Goal: Feedback & Contribution: Submit feedback/report problem

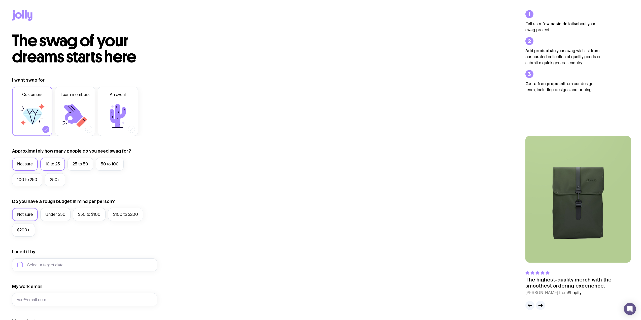
click at [50, 164] on label "10 to 25" at bounding box center [52, 164] width 25 height 13
click at [0, 0] on input "10 to 25" at bounding box center [0, 0] width 0 height 0
click at [55, 210] on label "Under $50" at bounding box center [55, 214] width 30 height 13
click at [0, 0] on input "Under $50" at bounding box center [0, 0] width 0 height 0
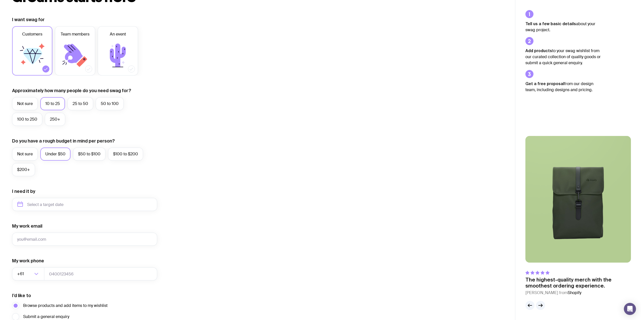
scroll to position [101, 0]
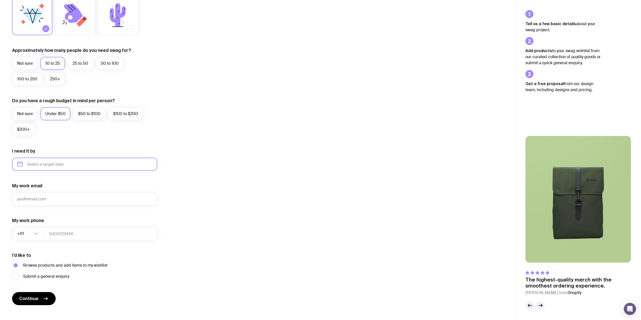
click at [65, 164] on input "text" at bounding box center [84, 164] width 145 height 13
click at [205, 155] on div "I want swag for Customers Team members An event Approximately how many people d…" at bounding box center [257, 140] width 491 height 329
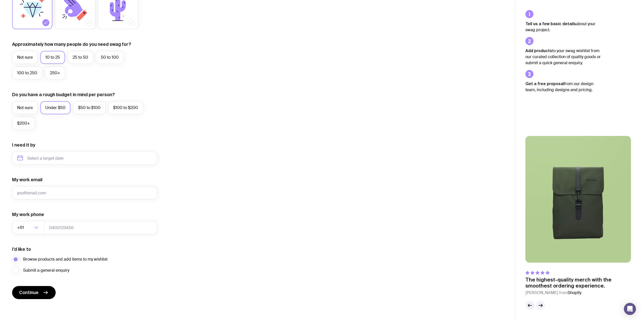
scroll to position [108, 0]
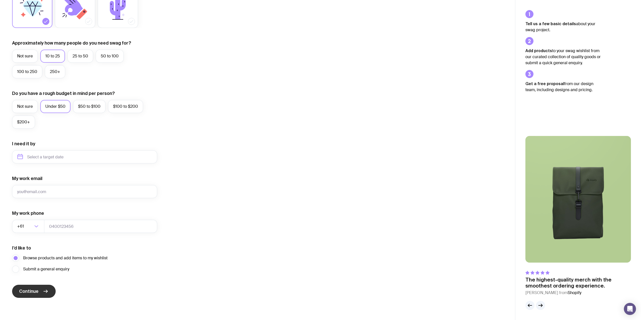
click at [31, 293] on span "Continue" at bounding box center [28, 291] width 19 height 6
click at [32, 190] on input "My work email" at bounding box center [84, 191] width 145 height 13
type input "[PERSON_NAME][EMAIL_ADDRESS][PERSON_NAME][DOMAIN_NAME]"
type input "0410485010"
click at [63, 161] on input "text" at bounding box center [84, 156] width 145 height 13
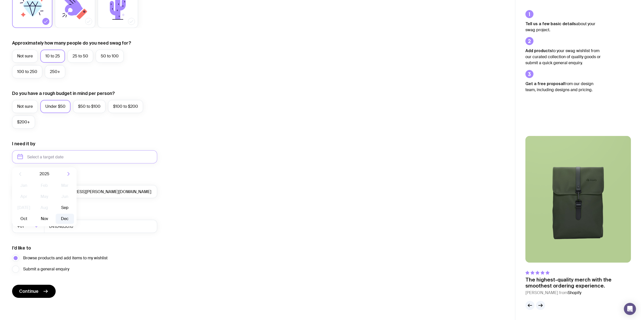
click at [66, 218] on button "Dec" at bounding box center [65, 219] width 18 height 10
type input "[DATE]"
click at [33, 290] on span "Continue" at bounding box center [28, 291] width 19 height 6
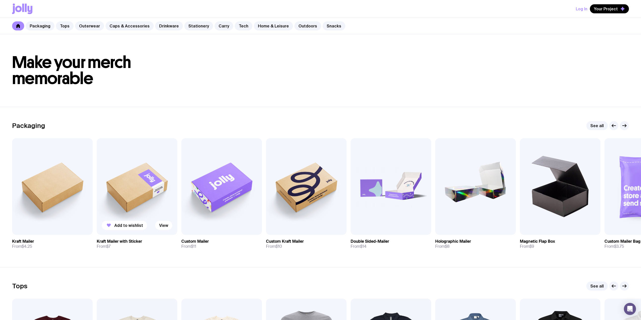
click at [126, 243] on h3 "Kraft Mailer with Sticker" at bounding box center [119, 241] width 45 height 5
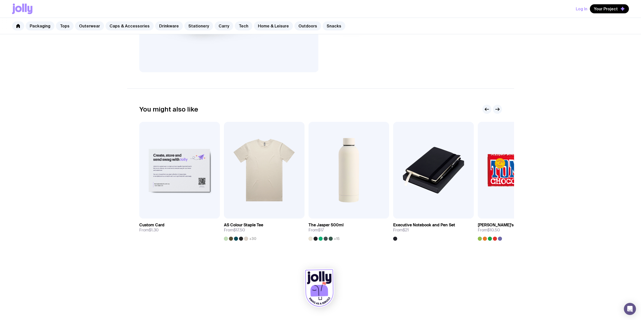
scroll to position [185, 0]
click at [345, 194] on img at bounding box center [348, 170] width 81 height 97
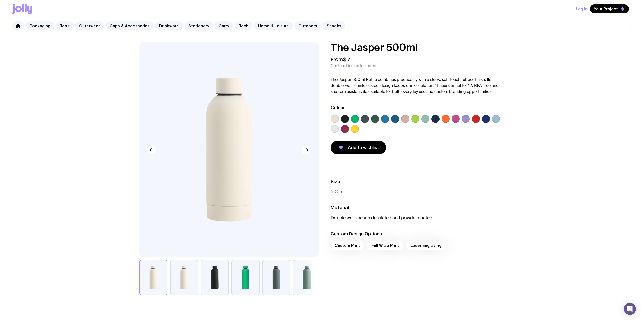
click at [334, 131] on label at bounding box center [335, 129] width 8 height 8
click at [0, 0] on input "radio" at bounding box center [0, 0] width 0 height 0
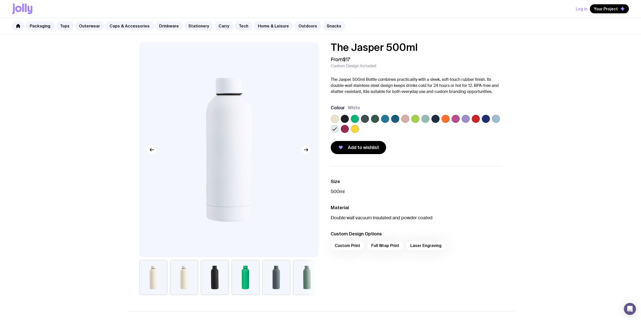
click at [335, 119] on label at bounding box center [335, 119] width 8 height 8
click at [0, 0] on input "radio" at bounding box center [0, 0] width 0 height 0
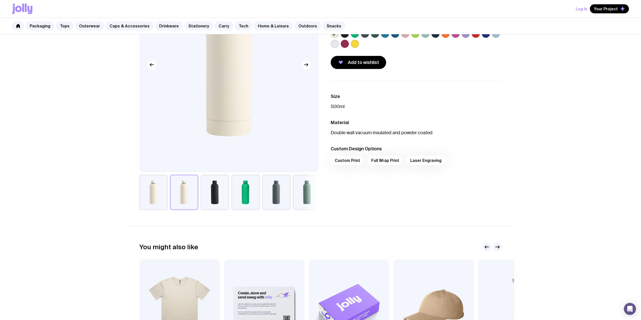
scroll to position [126, 0]
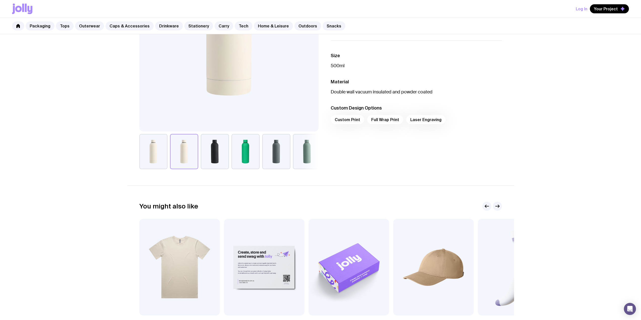
click at [351, 121] on div "Custom Print Full Wrap Print Laser Engraving" at bounding box center [416, 121] width 171 height 12
click at [351, 118] on div "Custom Print Full Wrap Print Laser Engraving" at bounding box center [416, 121] width 171 height 12
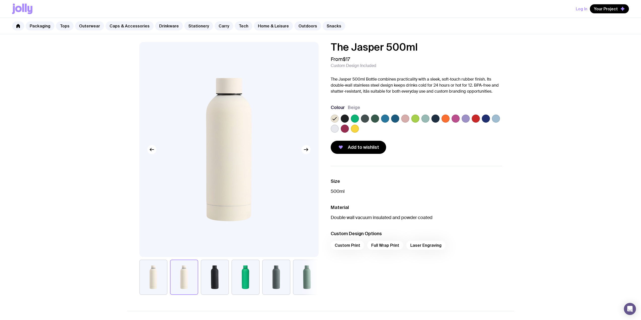
scroll to position [0, 0]
click at [365, 149] on span "Add to wishlist" at bounding box center [363, 148] width 31 height 6
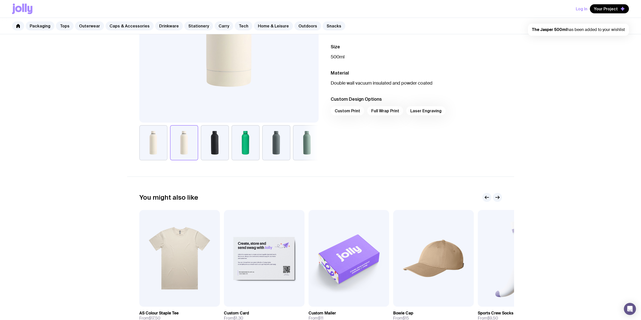
scroll to position [223, 0]
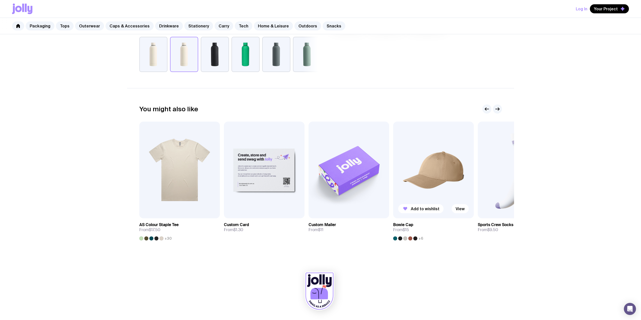
click at [436, 187] on img at bounding box center [433, 170] width 81 height 97
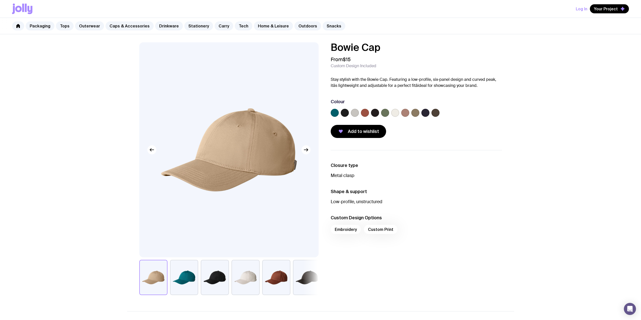
click at [374, 113] on label at bounding box center [375, 113] width 8 height 8
click at [0, 0] on input "radio" at bounding box center [0, 0] width 0 height 0
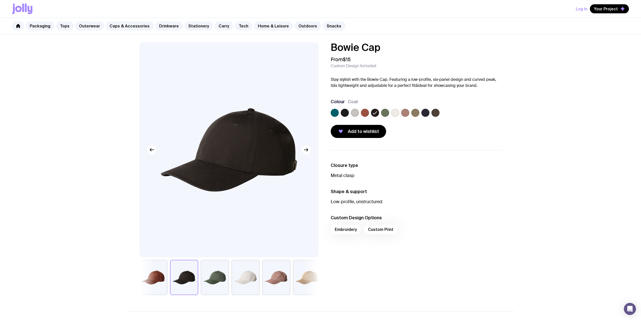
click at [346, 115] on label at bounding box center [345, 113] width 8 height 8
click at [0, 0] on input "radio" at bounding box center [0, 0] width 0 height 0
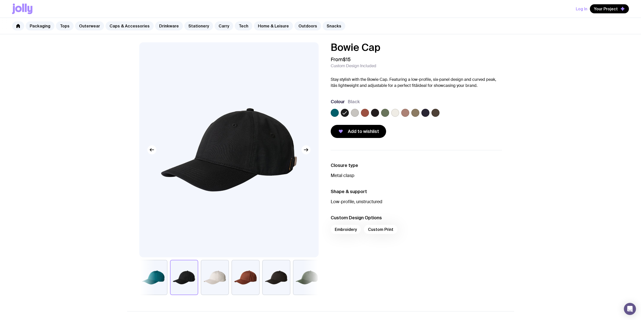
click at [429, 112] on label at bounding box center [425, 113] width 8 height 8
click at [0, 0] on input "radio" at bounding box center [0, 0] width 0 height 0
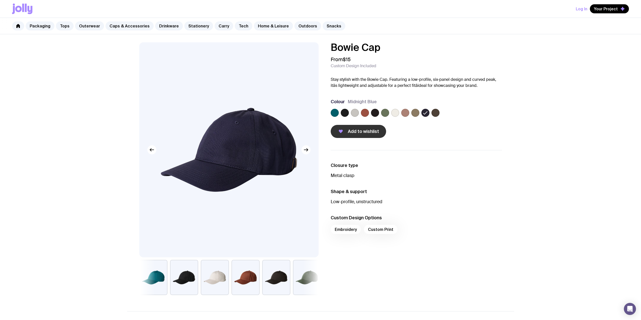
click at [365, 132] on span "Add to wishlist" at bounding box center [363, 131] width 31 height 6
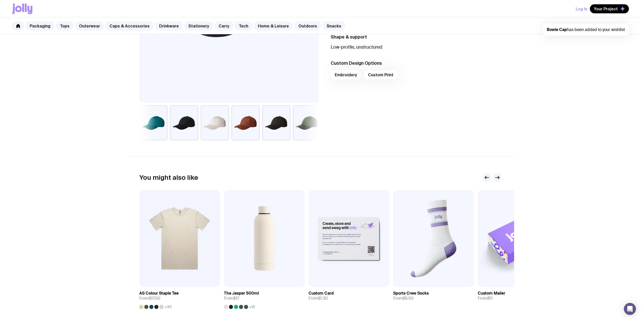
scroll to position [223, 0]
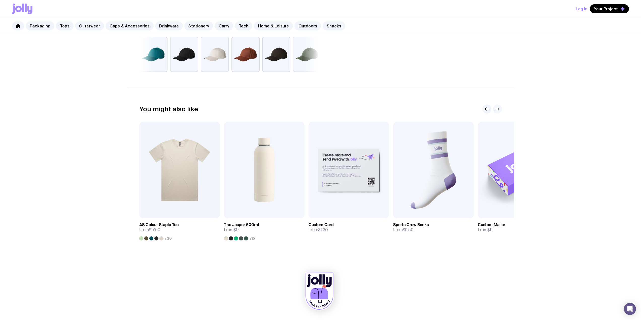
click at [495, 110] on icon "button" at bounding box center [497, 109] width 6 height 6
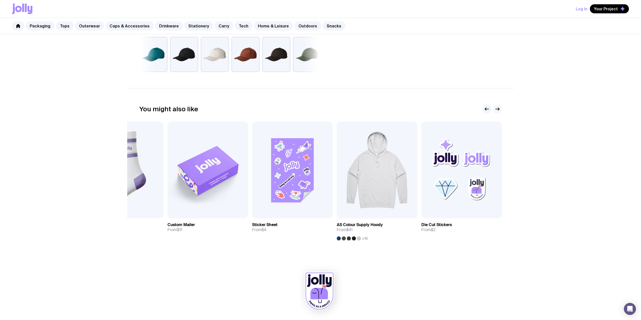
click at [496, 108] on icon "button" at bounding box center [497, 109] width 6 height 6
click at [498, 110] on icon "button" at bounding box center [498, 109] width 1 height 3
click at [485, 107] on icon "button" at bounding box center [487, 109] width 6 height 6
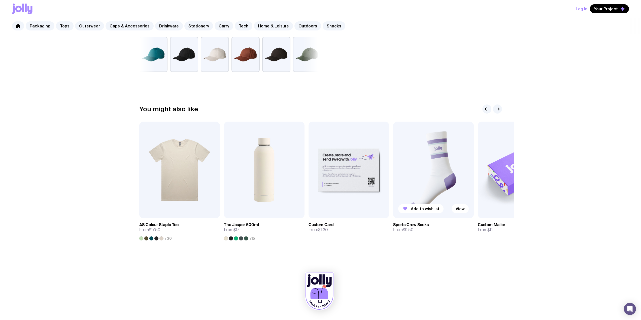
click at [441, 162] on img at bounding box center [433, 170] width 81 height 97
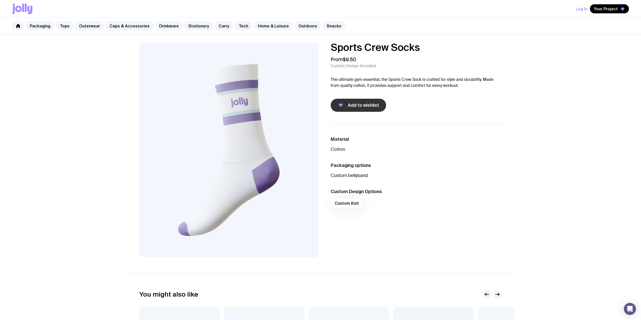
click at [375, 103] on span "Add to wishlist" at bounding box center [363, 105] width 31 height 6
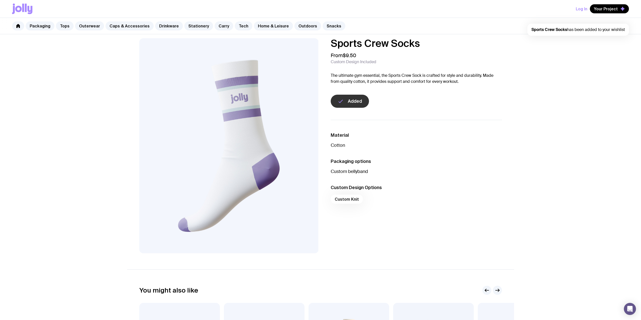
scroll to position [176, 0]
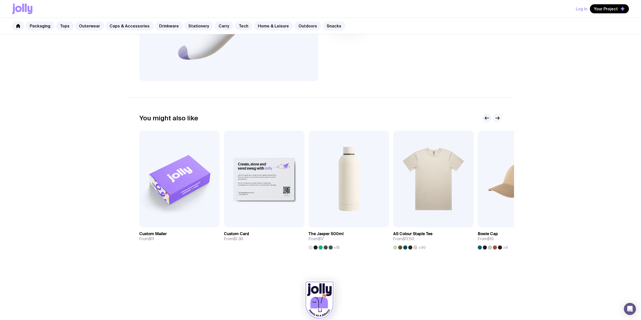
click at [498, 116] on icon "button" at bounding box center [497, 118] width 6 height 6
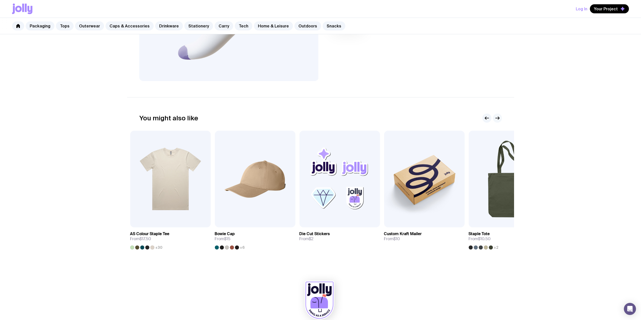
click at [498, 116] on icon "button" at bounding box center [497, 118] width 6 height 6
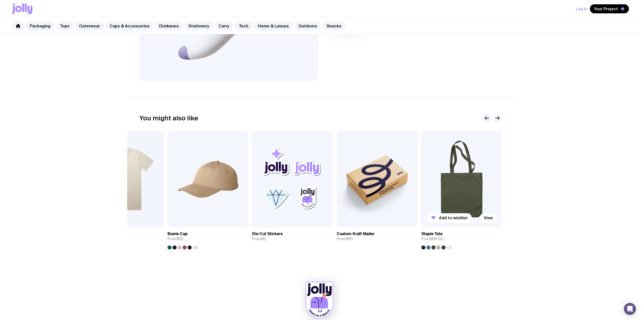
click at [465, 191] on img at bounding box center [461, 179] width 81 height 97
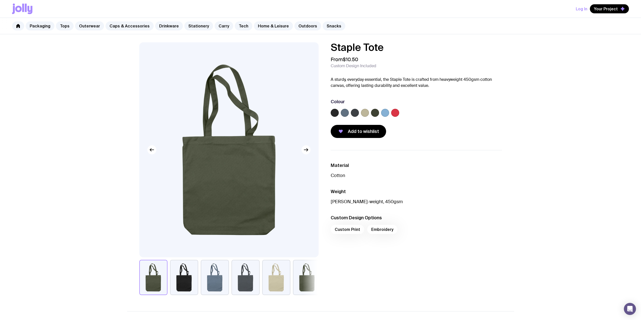
click at [364, 111] on label at bounding box center [365, 113] width 8 height 8
click at [0, 0] on input "radio" at bounding box center [0, 0] width 0 height 0
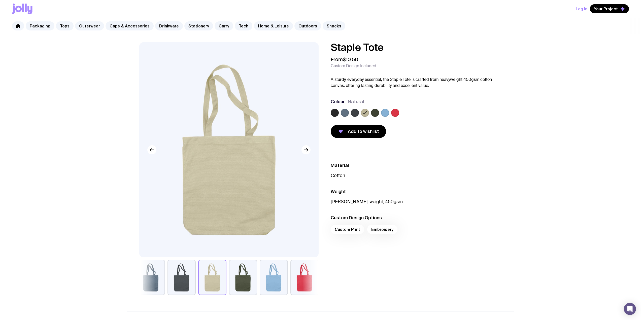
click at [387, 114] on label at bounding box center [385, 113] width 8 height 8
click at [0, 0] on input "radio" at bounding box center [0, 0] width 0 height 0
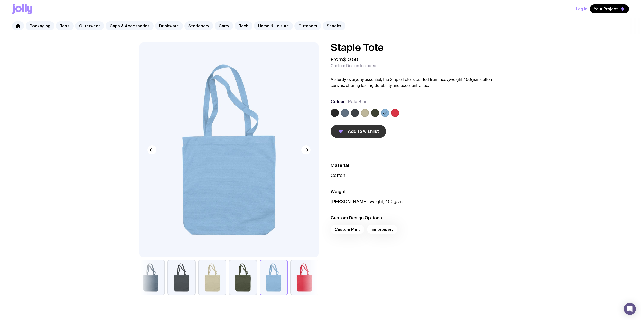
click at [363, 133] on span "Add to wishlist" at bounding box center [363, 131] width 31 height 6
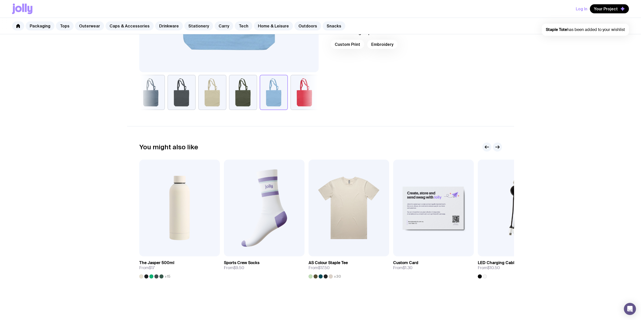
scroll to position [223, 0]
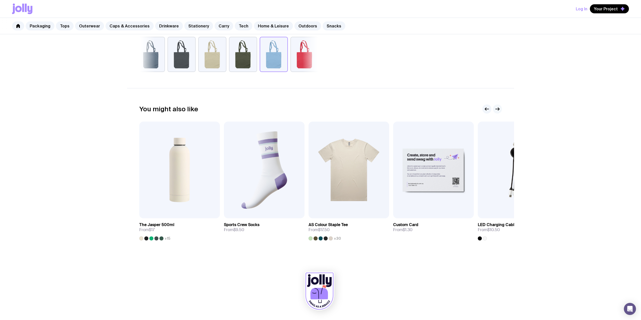
click at [498, 110] on icon "button" at bounding box center [498, 109] width 1 height 3
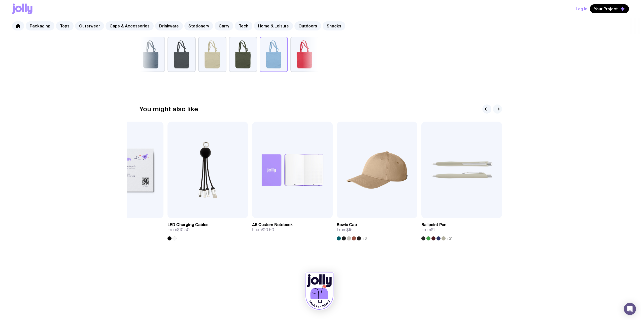
click at [498, 110] on icon "button" at bounding box center [498, 109] width 1 height 3
click at [441, 238] on div at bounding box center [443, 238] width 4 height 4
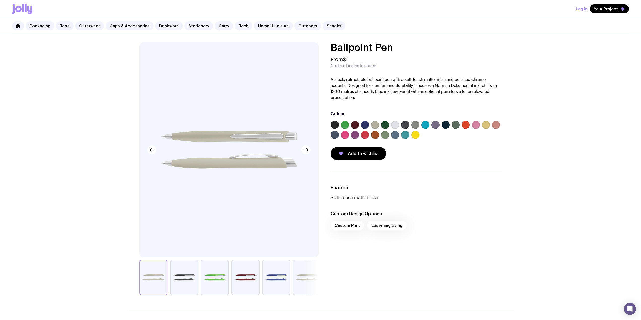
click at [446, 127] on label at bounding box center [445, 125] width 8 height 8
click at [0, 0] on input "radio" at bounding box center [0, 0] width 0 height 0
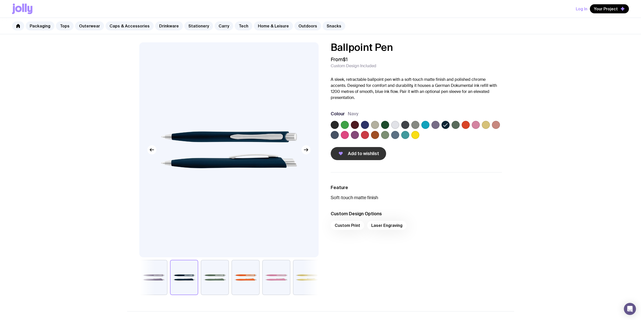
click at [372, 154] on span "Add to wishlist" at bounding box center [363, 154] width 31 height 6
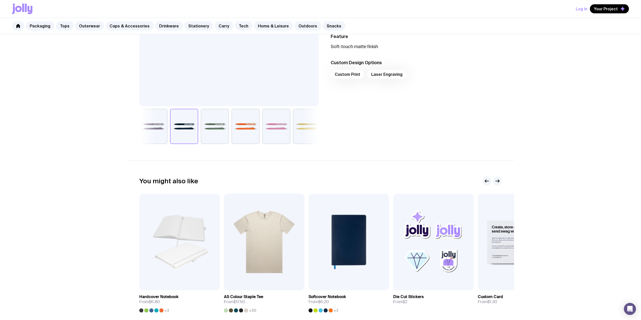
scroll to position [223, 0]
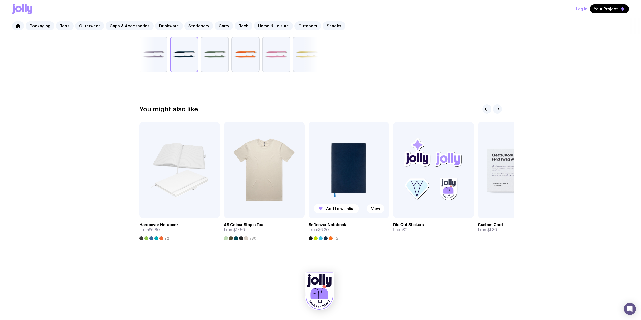
click at [340, 187] on img at bounding box center [348, 170] width 81 height 97
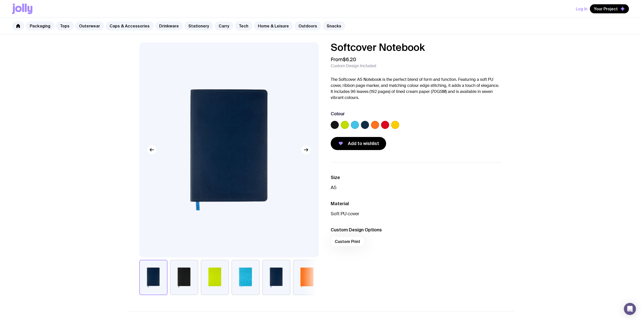
click at [366, 126] on label at bounding box center [365, 125] width 8 height 8
click at [0, 0] on input "radio" at bounding box center [0, 0] width 0 height 0
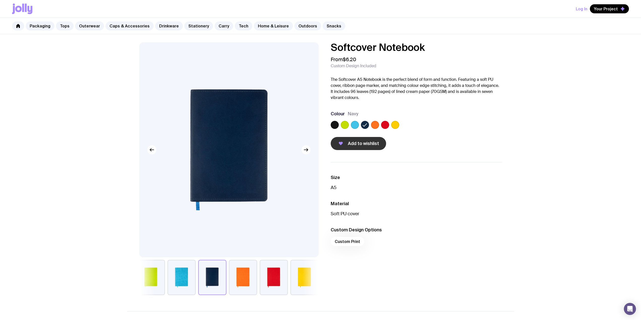
click at [370, 147] on button "Add to wishlist" at bounding box center [358, 143] width 55 height 13
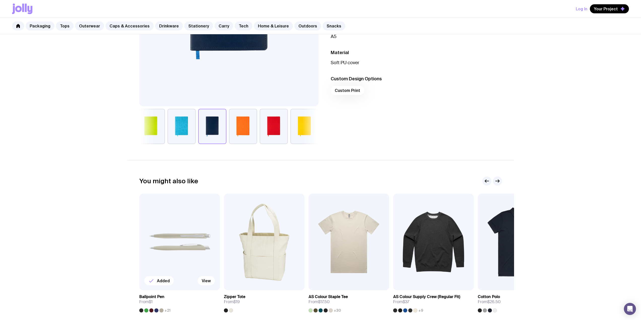
scroll to position [223, 0]
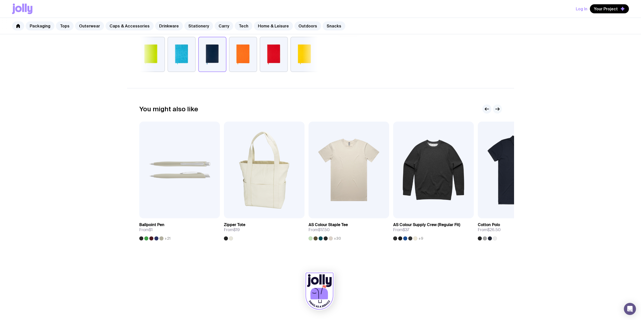
click at [499, 110] on icon "button" at bounding box center [497, 109] width 6 height 6
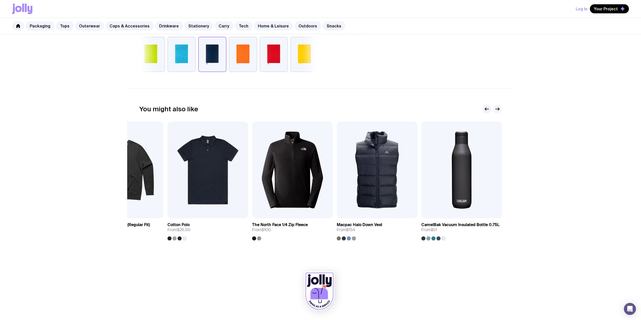
click at [496, 109] on icon "button" at bounding box center [497, 109] width 6 height 6
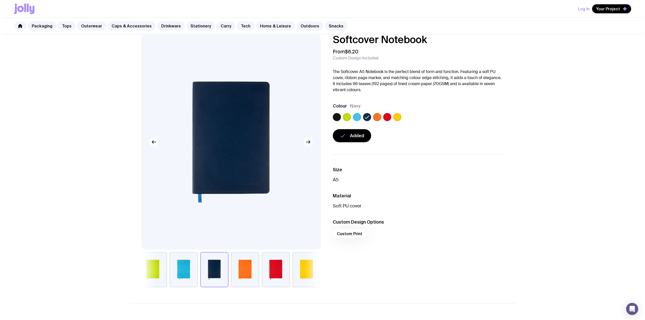
scroll to position [0, 0]
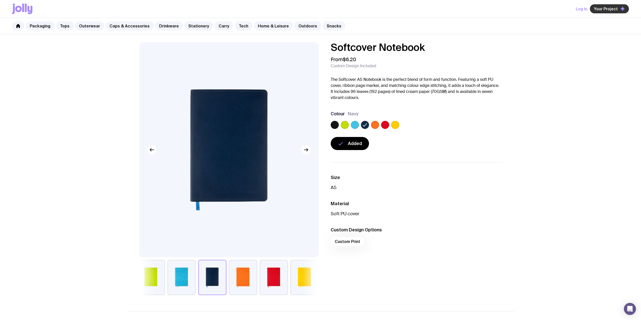
click at [610, 10] on span "Your Project" at bounding box center [606, 8] width 24 height 5
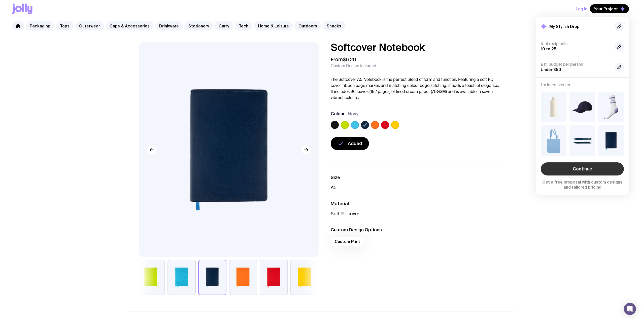
click at [578, 172] on link "Continue" at bounding box center [582, 168] width 83 height 13
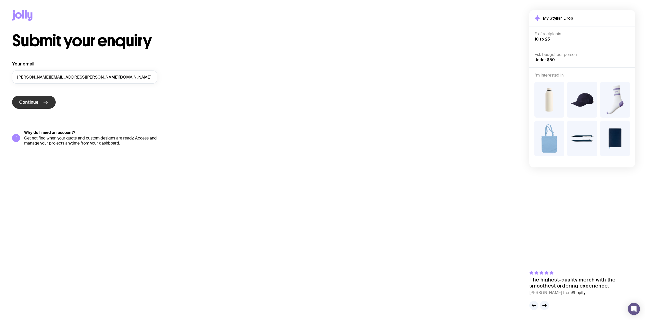
click at [36, 102] on span "Continue" at bounding box center [28, 102] width 19 height 6
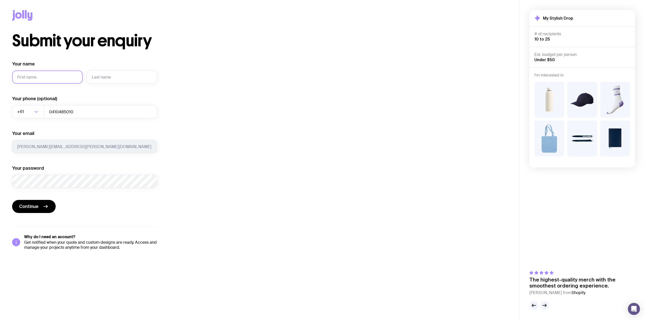
click at [52, 72] on input "Your name" at bounding box center [47, 76] width 70 height 13
type input "[PERSON_NAME]"
